Goal: Transaction & Acquisition: Obtain resource

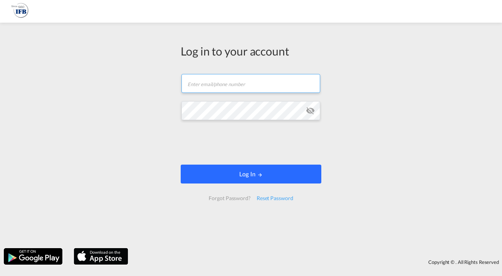
type input "s.torres.ferrafiat@france-ifbgroup.net"
click at [251, 169] on button "Log In" at bounding box center [251, 174] width 141 height 19
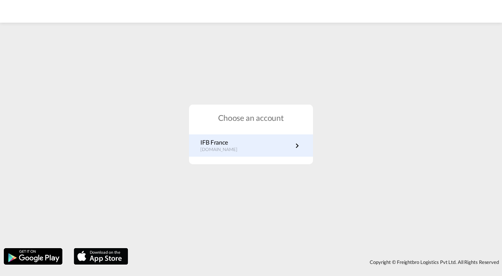
click at [214, 146] on p "IFB France" at bounding box center [222, 142] width 45 height 8
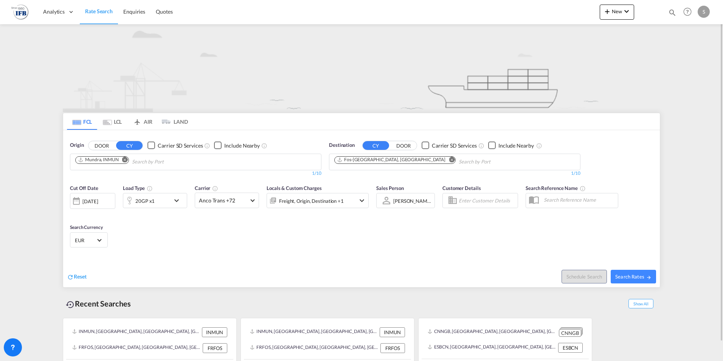
click at [124, 160] on md-icon "Remove" at bounding box center [125, 160] width 6 height 6
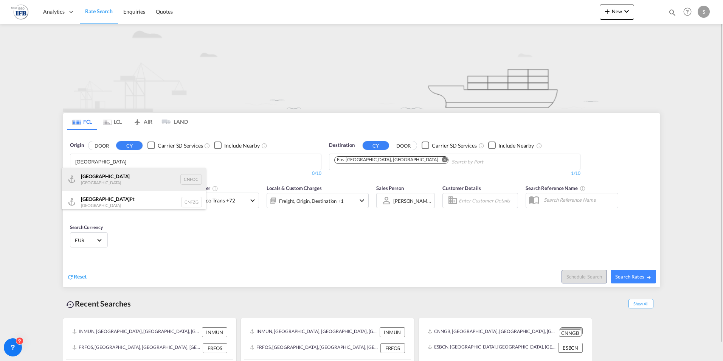
type input "[GEOGRAPHIC_DATA]"
click at [116, 182] on div "Fuzhou [GEOGRAPHIC_DATA] CNFOC" at bounding box center [134, 179] width 144 height 23
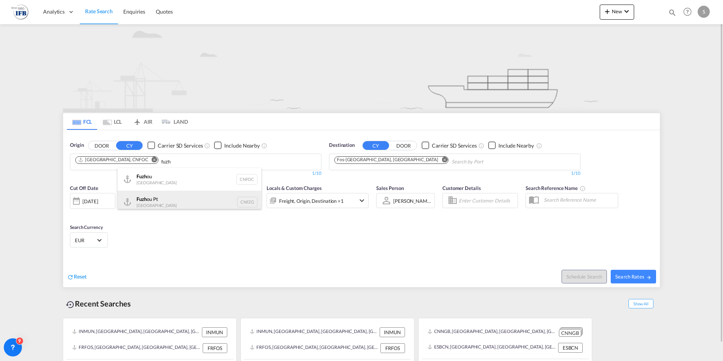
type input "fuzh"
click at [155, 198] on div "Fuzh ou Pt China CNFZG" at bounding box center [190, 202] width 144 height 23
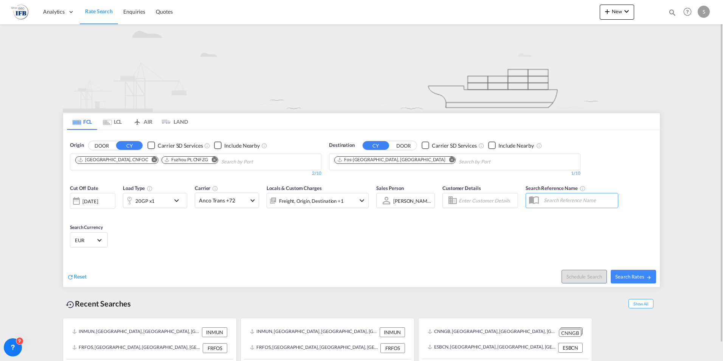
click at [172, 199] on div "20GP x1" at bounding box center [155, 200] width 64 height 15
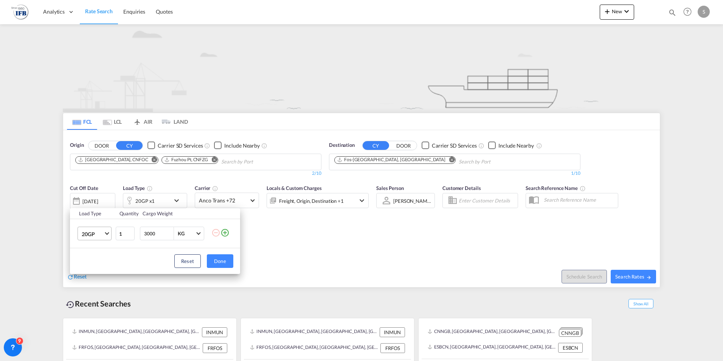
click at [106, 230] on md-select-value "20GP" at bounding box center [96, 233] width 30 height 13
drag, startPoint x: 98, startPoint y: 269, endPoint x: 132, endPoint y: 273, distance: 33.9
click at [98, 269] on md-option "40HC" at bounding box center [101, 270] width 51 height 18
click at [219, 264] on button "Done" at bounding box center [220, 261] width 26 height 14
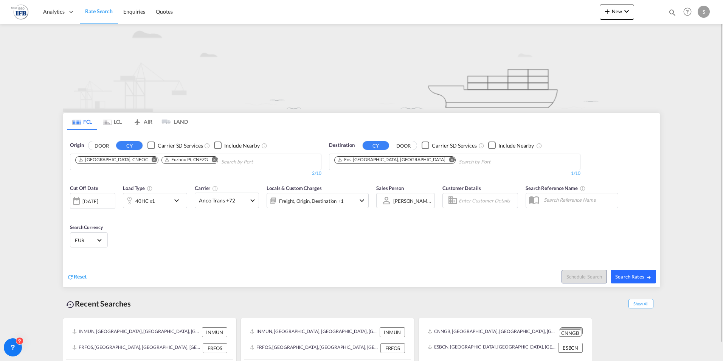
click at [502, 276] on button "Search Rates" at bounding box center [633, 277] width 45 height 14
type input "CNFOC,CNFZG to FRFOS / [DATE]"
